Goal: Find specific page/section: Find specific page/section

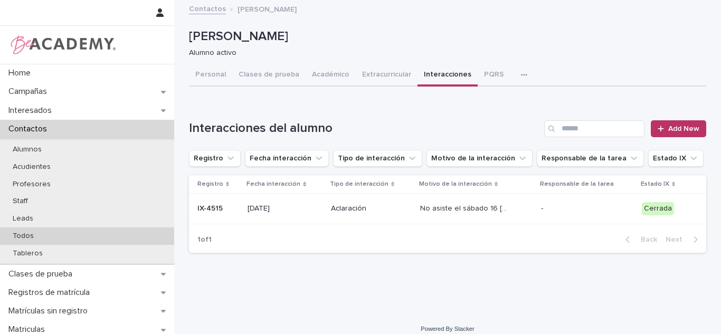
click at [100, 243] on div "Todos" at bounding box center [87, 236] width 174 height 17
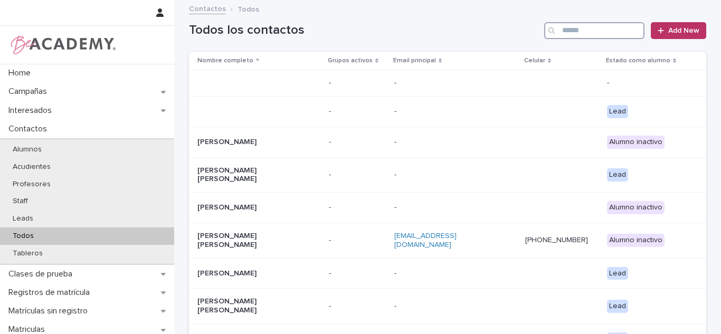
click at [562, 36] on input "Search" at bounding box center [594, 30] width 100 height 17
paste input "**********"
type input "**********"
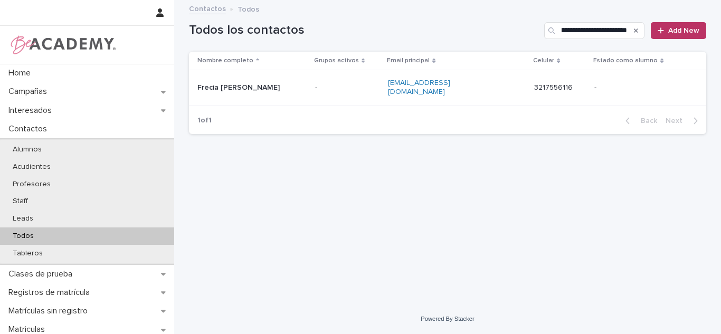
click at [257, 83] on p "Frecia [PERSON_NAME]" at bounding box center [250, 87] width 106 height 9
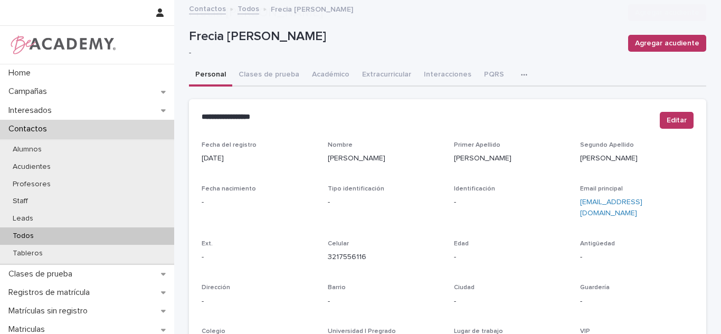
scroll to position [451, 0]
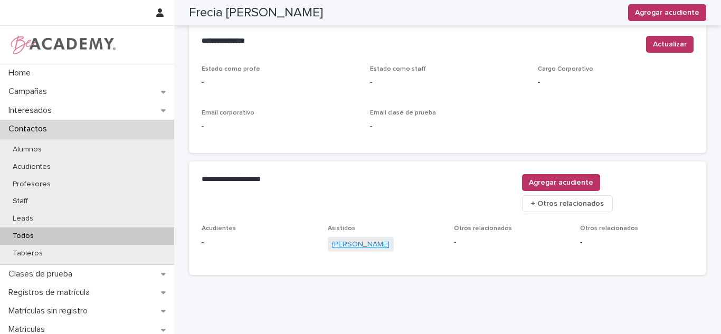
click at [390, 239] on link "[PERSON_NAME]" at bounding box center [361, 244] width 58 height 11
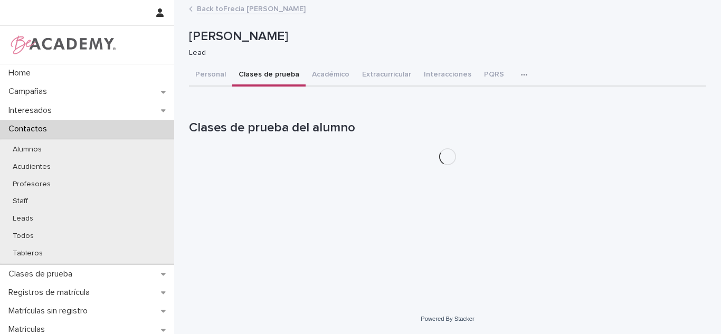
click at [264, 64] on button "Clases de prueba" at bounding box center [268, 75] width 73 height 22
click at [252, 55] on p "Lead" at bounding box center [443, 53] width 509 height 9
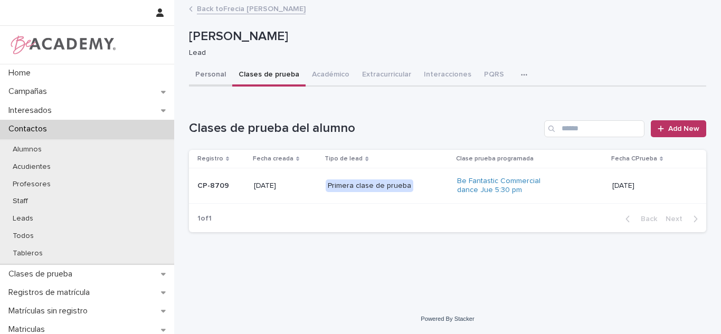
click at [212, 76] on button "Personal" at bounding box center [210, 75] width 43 height 22
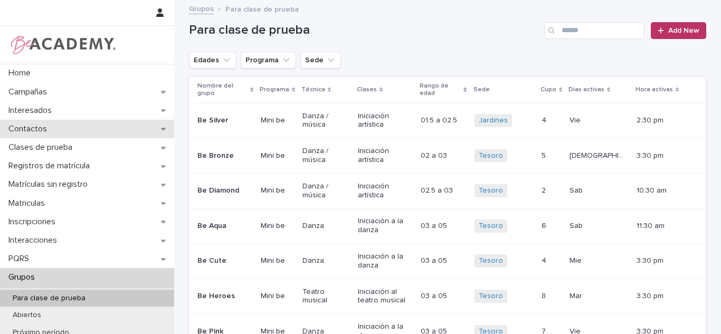
click at [66, 134] on div "Contactos" at bounding box center [87, 129] width 174 height 18
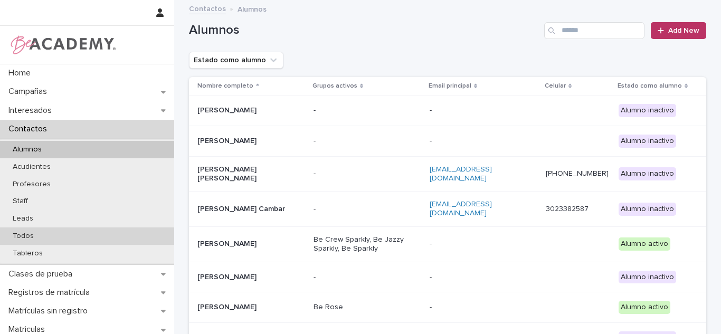
click at [31, 242] on div "Todos" at bounding box center [87, 236] width 174 height 17
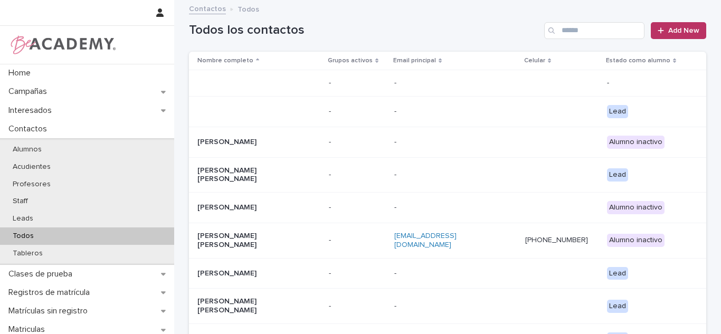
click at [572, 31] on input "Search" at bounding box center [594, 30] width 100 height 17
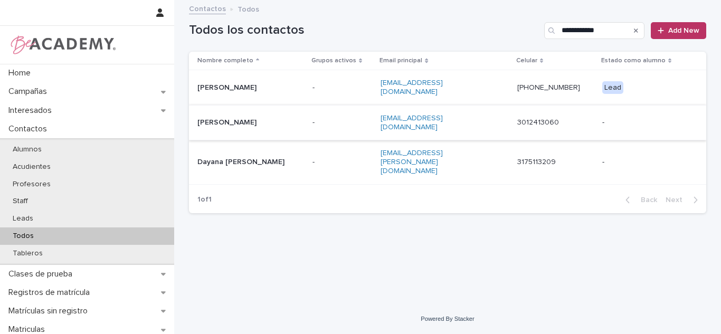
type input "**********"
click at [356, 124] on td "-" at bounding box center [342, 122] width 68 height 35
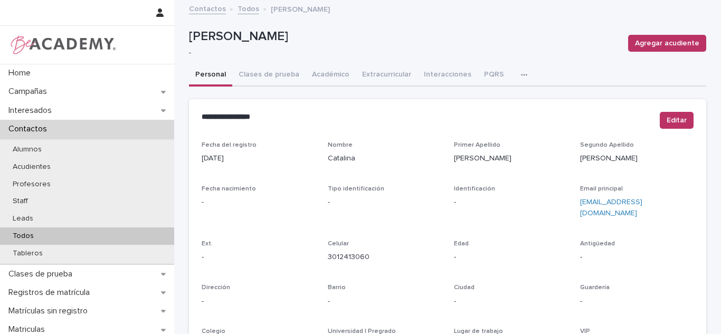
scroll to position [451, 0]
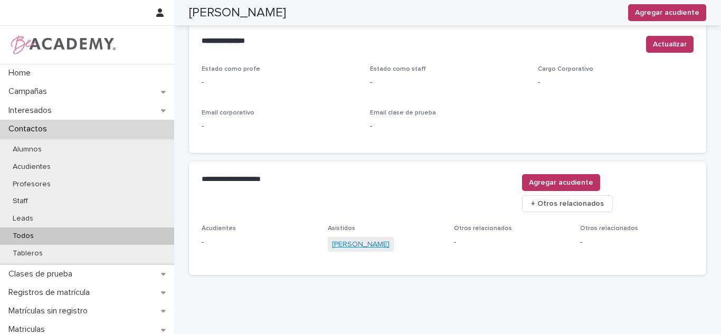
click at [375, 239] on link "Elisa Orozco Herron" at bounding box center [361, 244] width 58 height 11
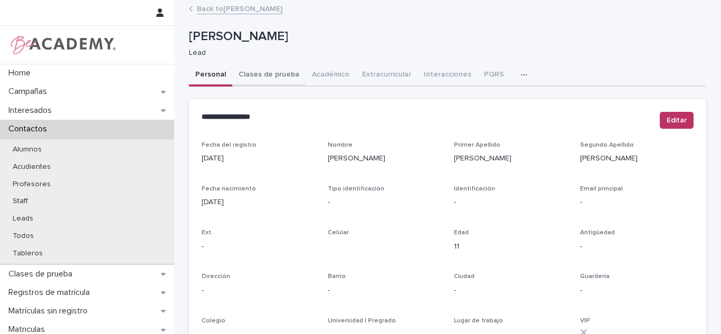
click at [276, 73] on button "Clases de prueba" at bounding box center [268, 75] width 73 height 22
